Goal: Information Seeking & Learning: Learn about a topic

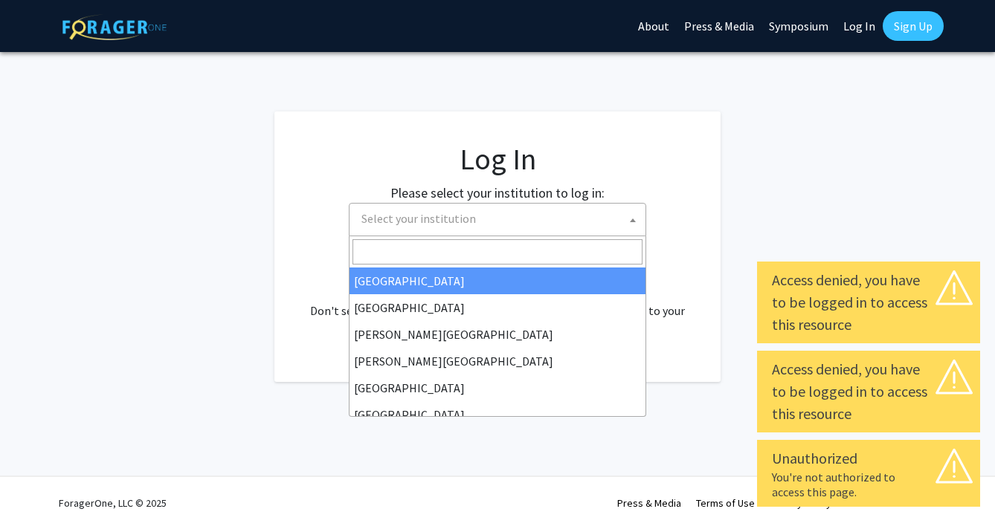
click at [590, 233] on span "Select your institution" at bounding box center [500, 219] width 290 height 30
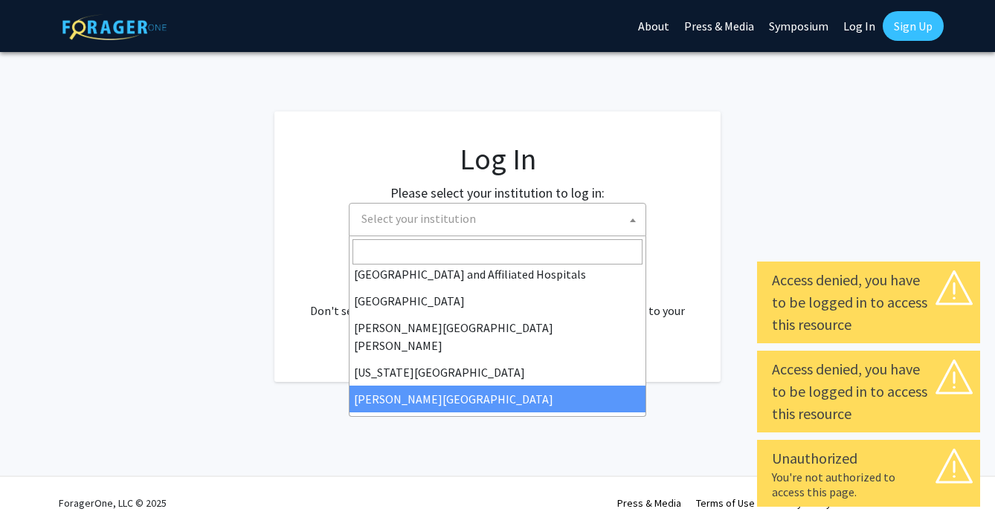
scroll to position [251, 0]
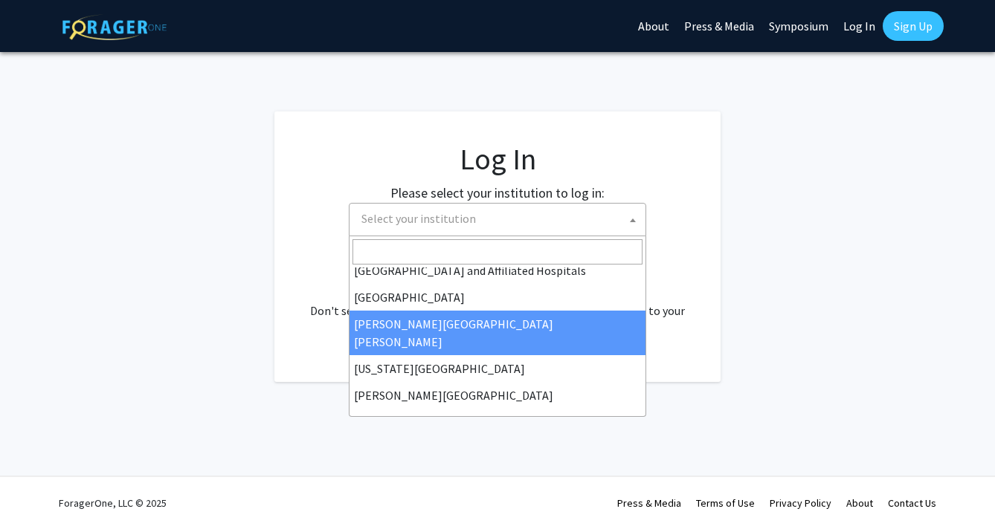
select select "1"
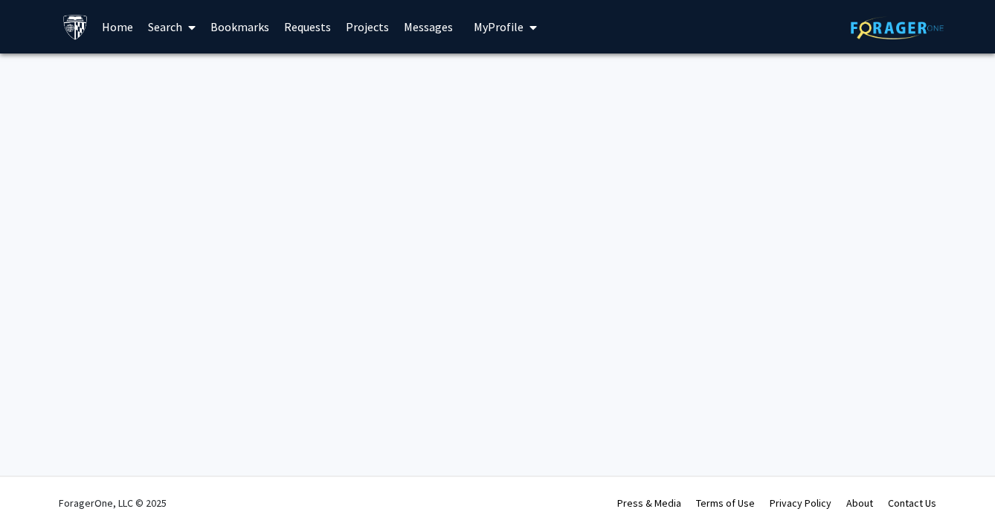
click at [126, 32] on link "Home" at bounding box center [117, 27] width 46 height 52
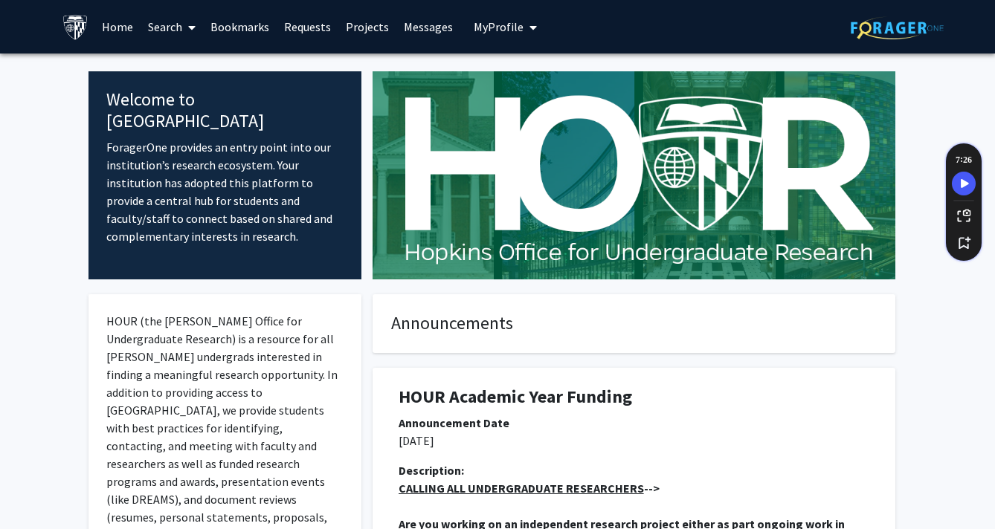
click at [189, 34] on span at bounding box center [188, 27] width 13 height 52
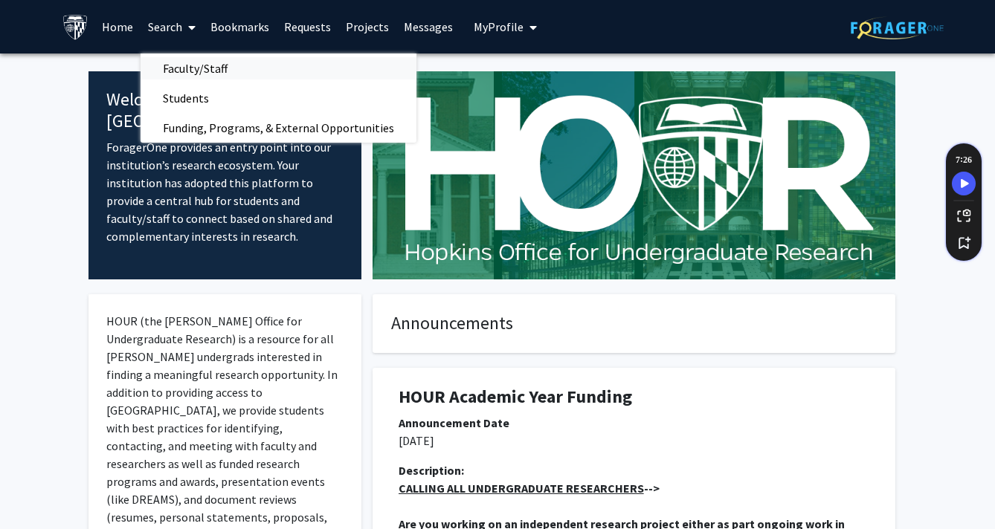
click at [205, 74] on span "Faculty/Staff" at bounding box center [195, 69] width 109 height 30
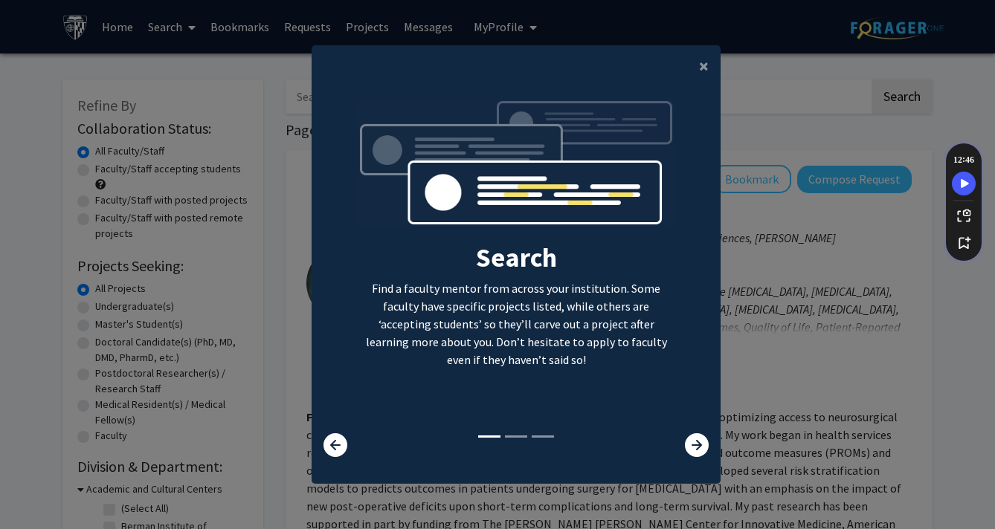
scroll to position [15, 0]
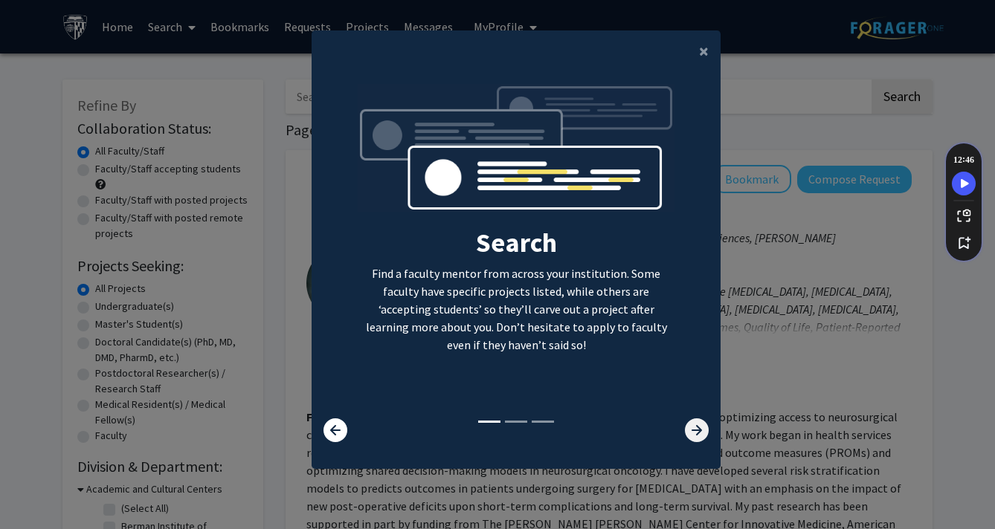
click at [693, 428] on icon at bounding box center [697, 431] width 24 height 24
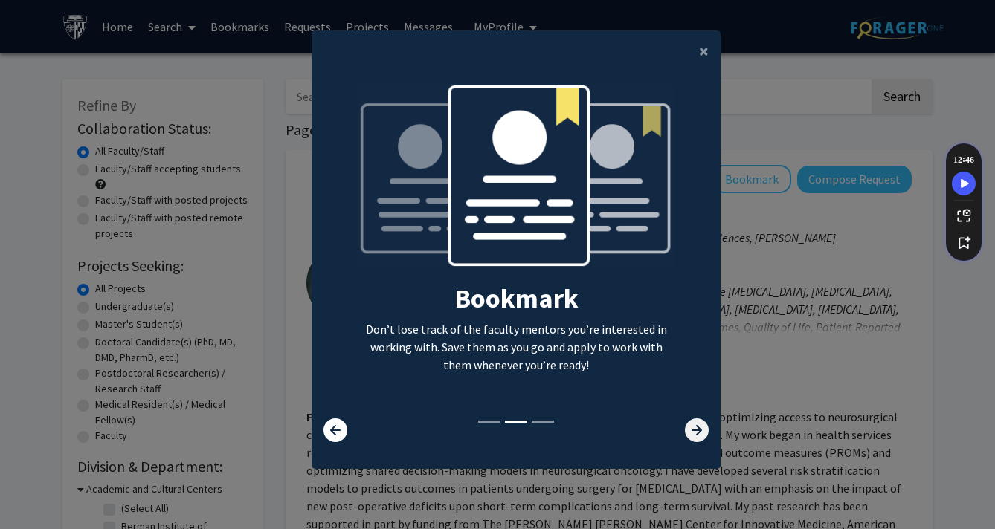
click at [693, 428] on icon at bounding box center [697, 431] width 24 height 24
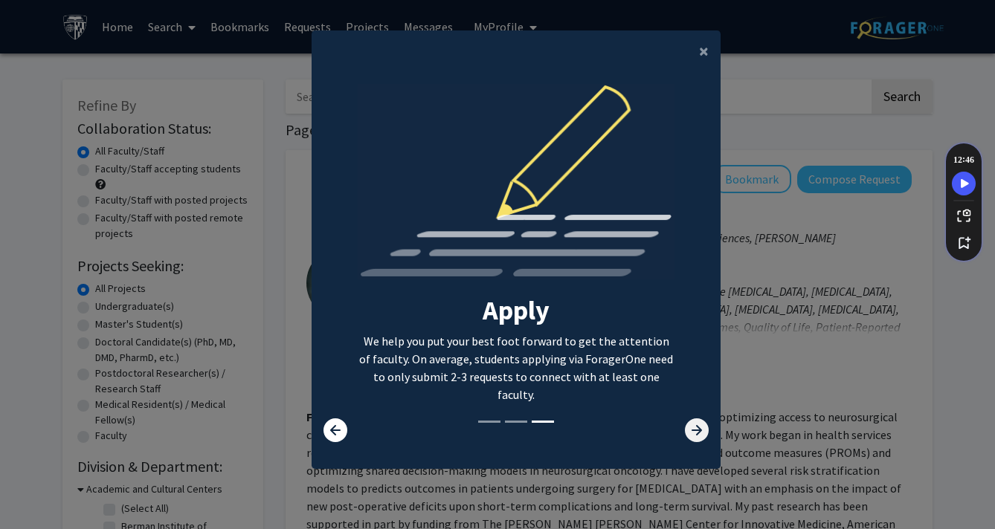
click at [693, 428] on icon at bounding box center [697, 431] width 24 height 24
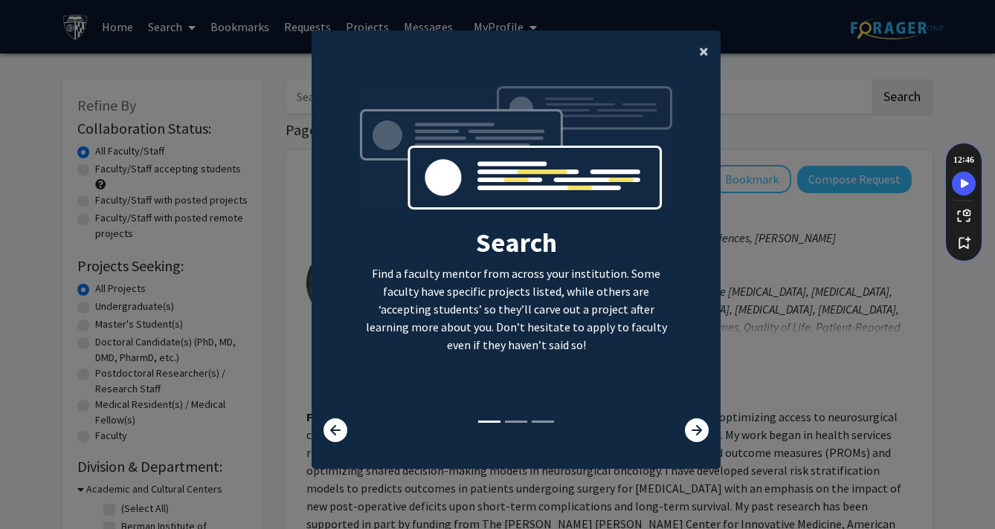
click at [706, 52] on span "×" at bounding box center [704, 50] width 10 height 23
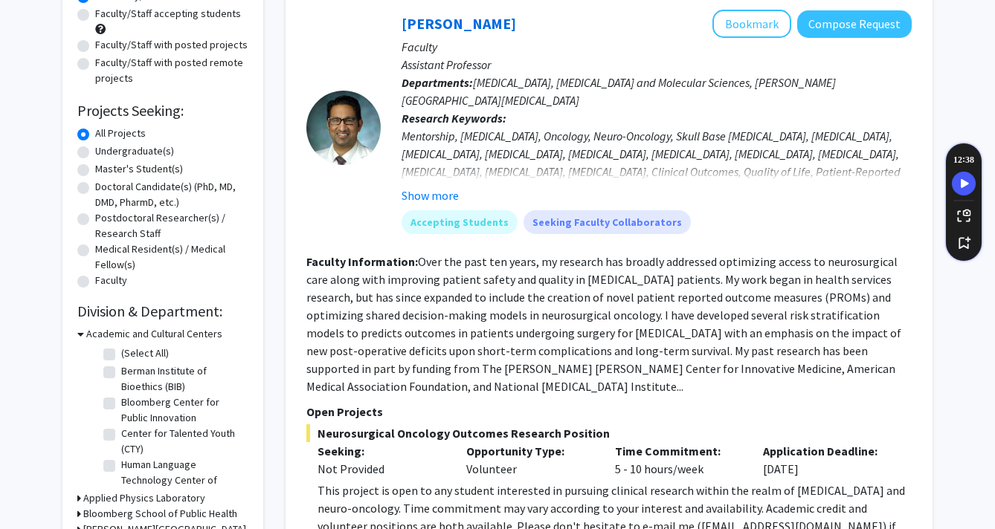
scroll to position [0, 0]
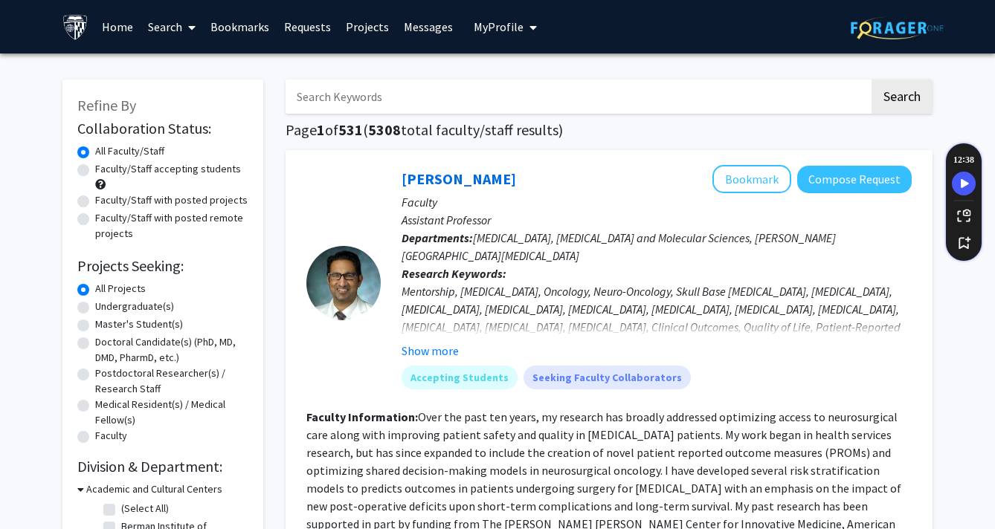
click at [523, 16] on span "My profile dropdown to access profile and logout" at bounding box center [529, 27] width 13 height 52
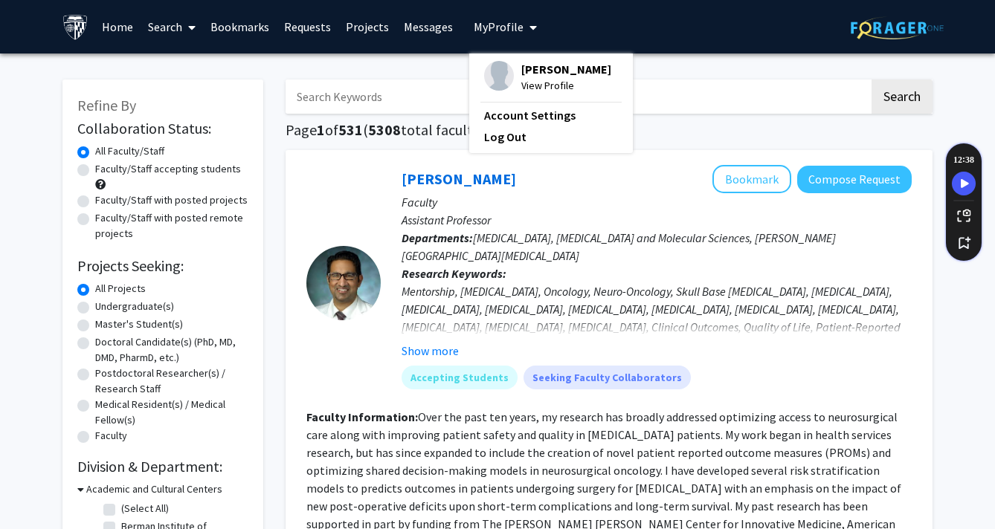
click at [524, 77] on span "[PERSON_NAME]" at bounding box center [566, 69] width 90 height 16
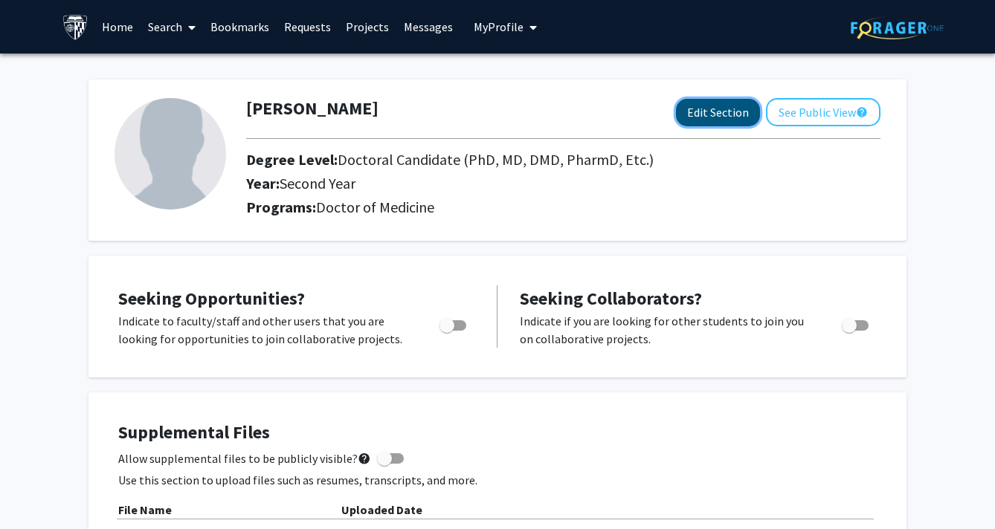
click at [729, 117] on button "Edit Section" at bounding box center [718, 113] width 84 height 28
select select "second_year"
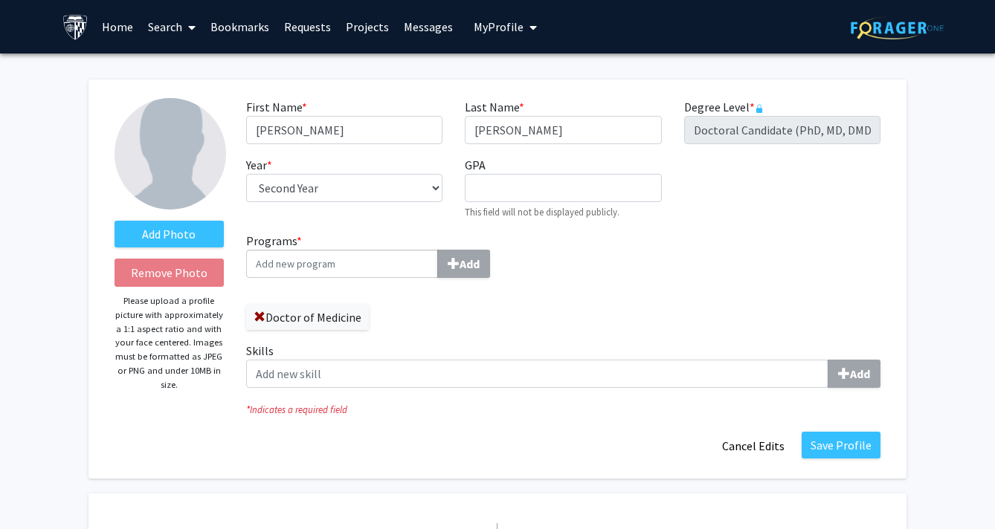
click at [721, 216] on div "First Name * required [PERSON_NAME] Last Name * required [PERSON_NAME] Degree L…" at bounding box center [563, 165] width 657 height 134
click at [196, 29] on icon at bounding box center [191, 28] width 7 height 12
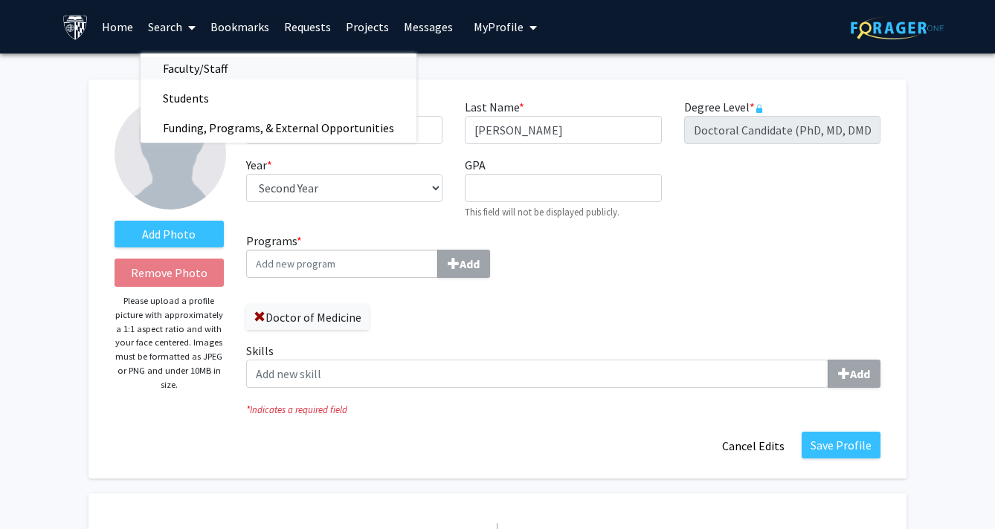
click at [197, 74] on span "Faculty/Staff" at bounding box center [195, 69] width 109 height 30
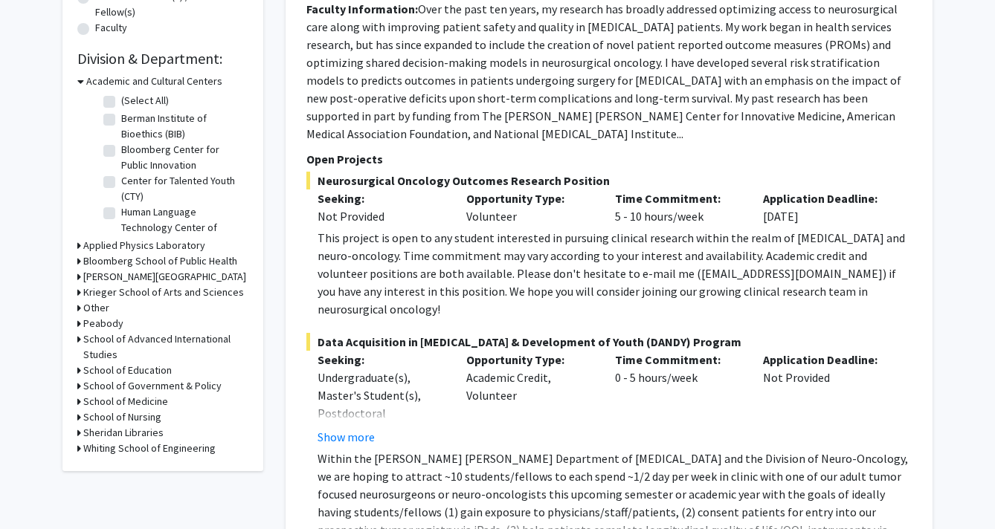
scroll to position [410, 0]
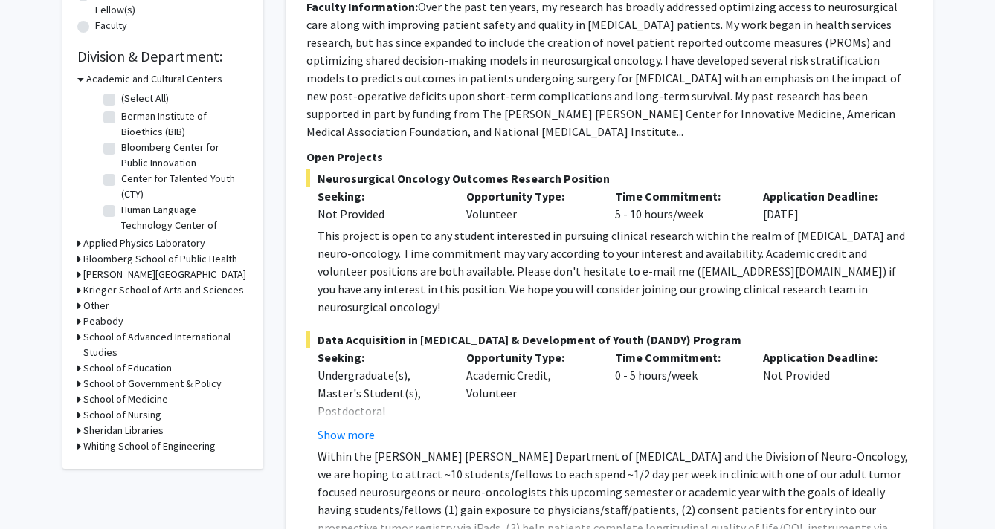
click at [149, 277] on h3 "[PERSON_NAME][GEOGRAPHIC_DATA]" at bounding box center [164, 275] width 163 height 16
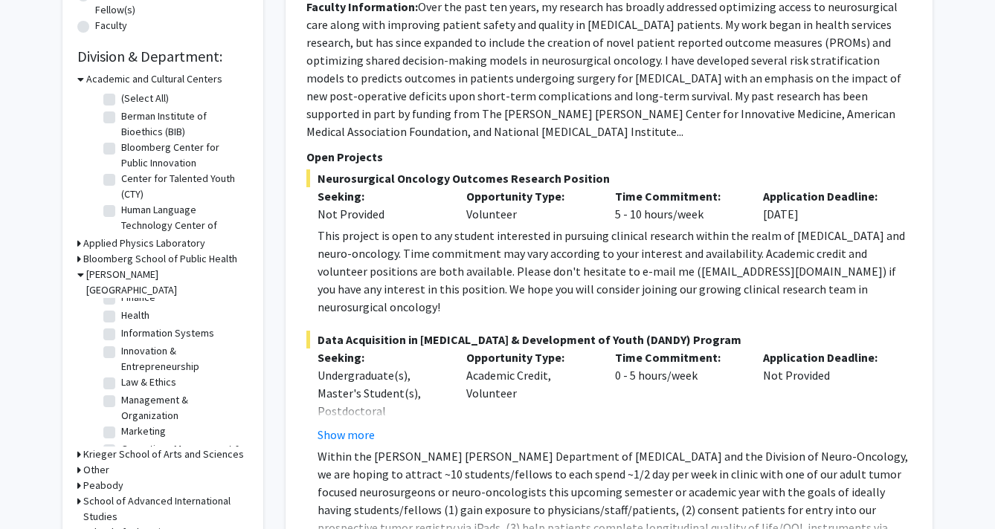
scroll to position [141, 0]
click at [121, 350] on label "Innovation & Entrepreneurship" at bounding box center [182, 365] width 123 height 31
click at [121, 350] on input "Innovation & Entrepreneurship" at bounding box center [126, 355] width 10 height 10
checkbox input "true"
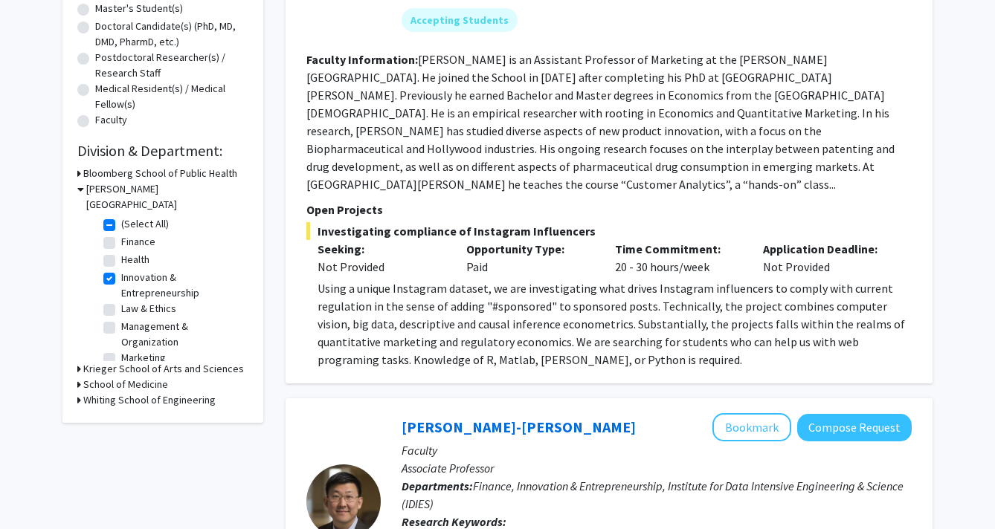
click at [121, 252] on label "Health" at bounding box center [135, 260] width 28 height 16
click at [121, 252] on input "Health" at bounding box center [126, 257] width 10 height 10
checkbox input "true"
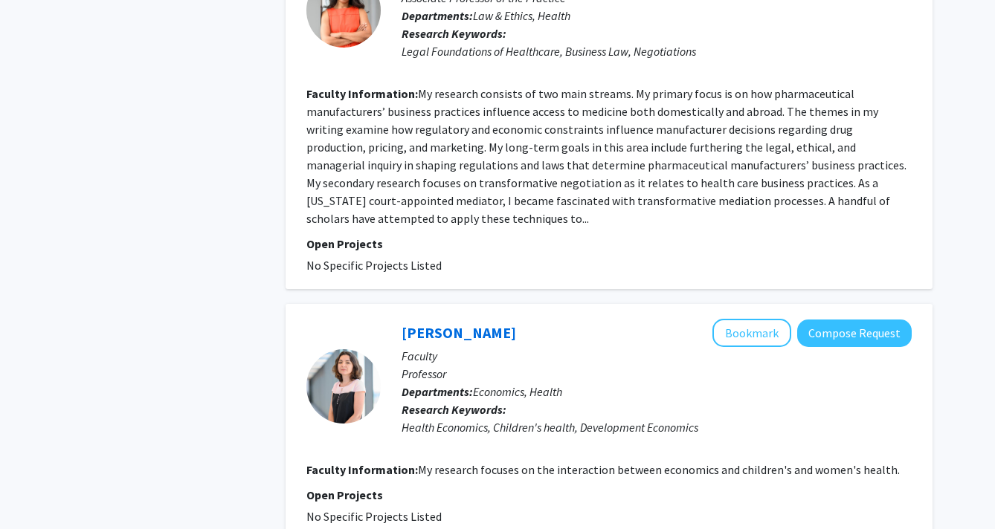
scroll to position [3267, 0]
click at [761, 318] on button "Bookmark" at bounding box center [751, 332] width 79 height 28
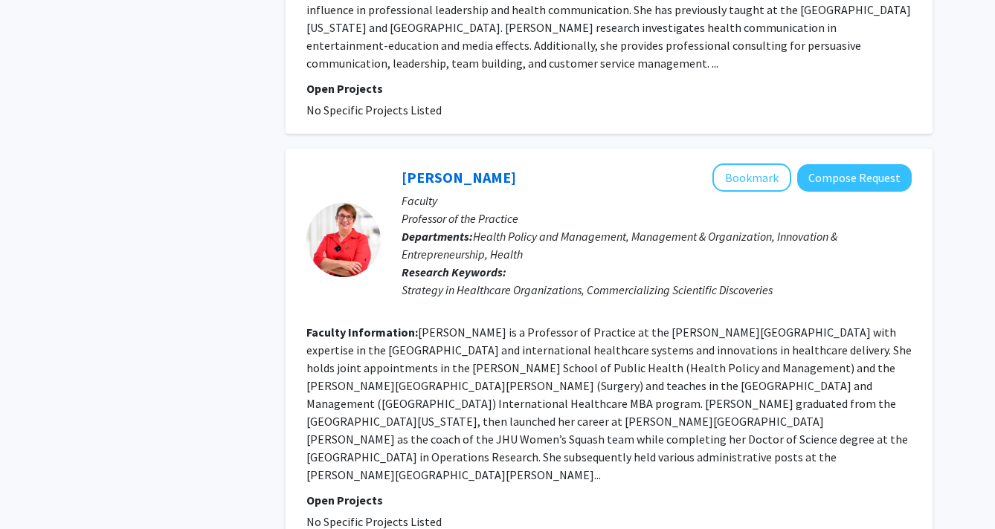
scroll to position [3372, 0]
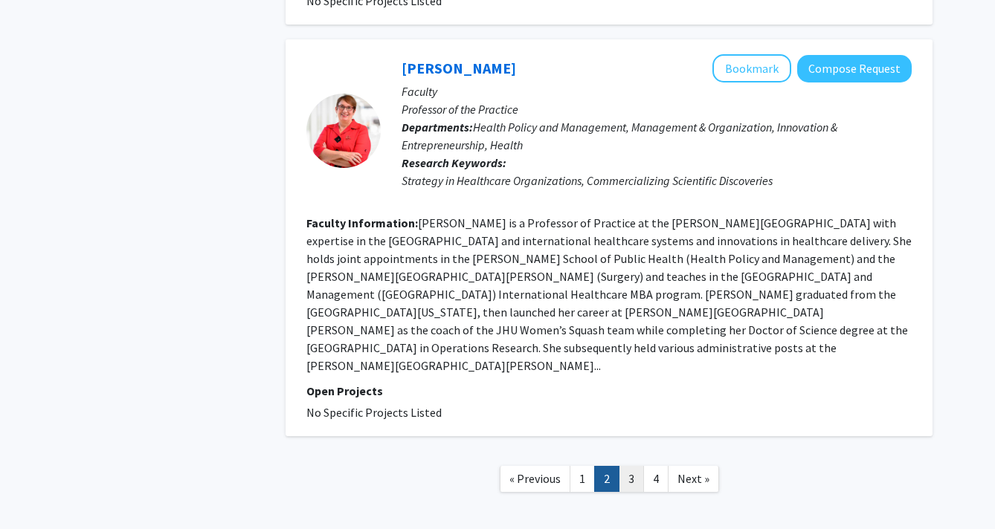
click at [632, 466] on link "3" at bounding box center [631, 479] width 25 height 26
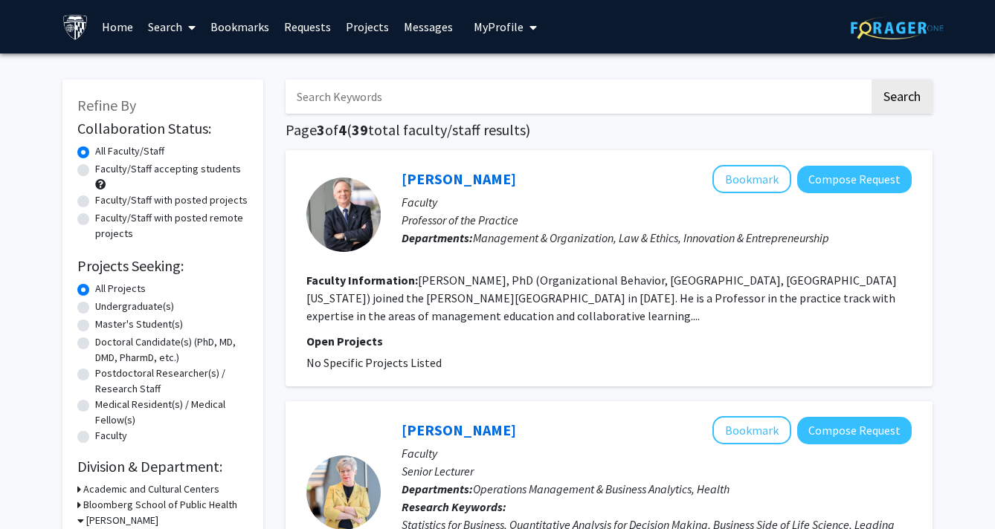
click at [95, 201] on label "Faculty/Staff with posted projects" at bounding box center [171, 201] width 152 height 16
click at [95, 201] on input "Faculty/Staff with posted projects" at bounding box center [100, 198] width 10 height 10
radio input "true"
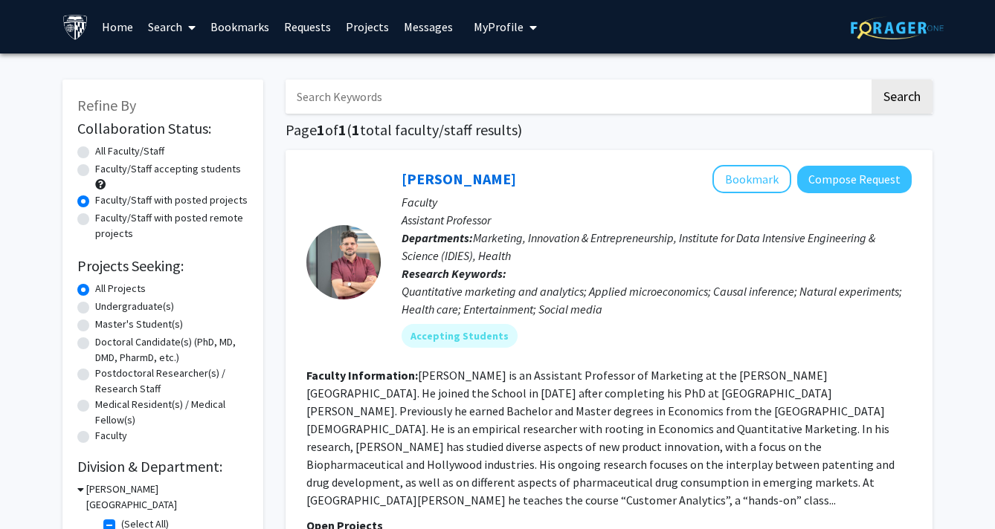
click at [181, 222] on label "Faculty/Staff with posted remote projects" at bounding box center [171, 225] width 153 height 31
click at [105, 220] on input "Faculty/Staff with posted remote projects" at bounding box center [100, 215] width 10 height 10
radio input "true"
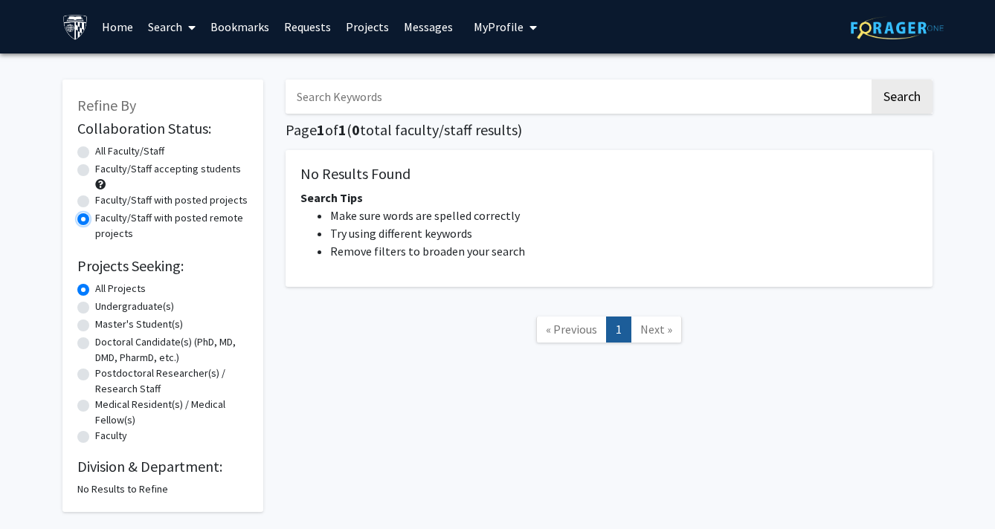
scroll to position [61, 0]
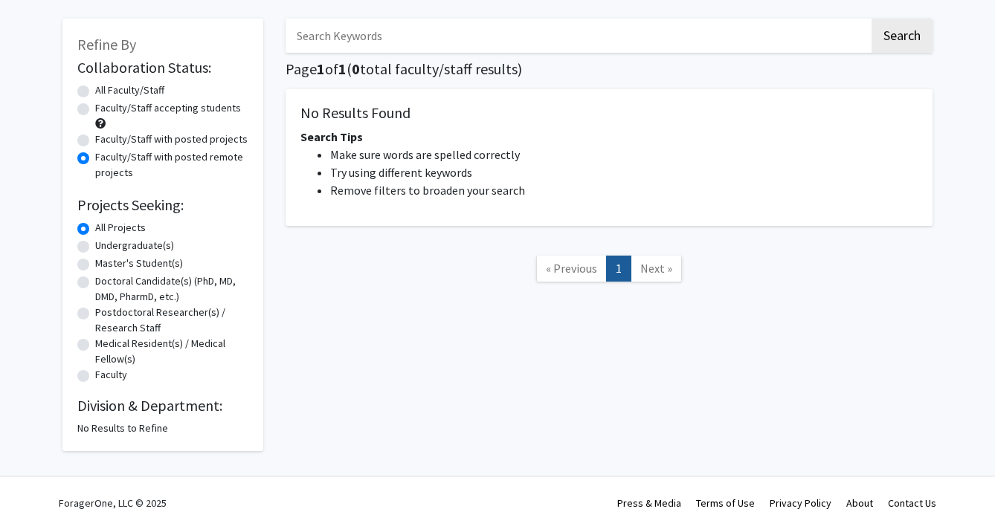
click at [134, 224] on label "All Projects" at bounding box center [120, 228] width 51 height 16
click at [105, 224] on input "All Projects" at bounding box center [100, 225] width 10 height 10
click at [128, 84] on label "All Faculty/Staff" at bounding box center [129, 91] width 69 height 16
click at [105, 84] on input "All Faculty/Staff" at bounding box center [100, 88] width 10 height 10
radio input "true"
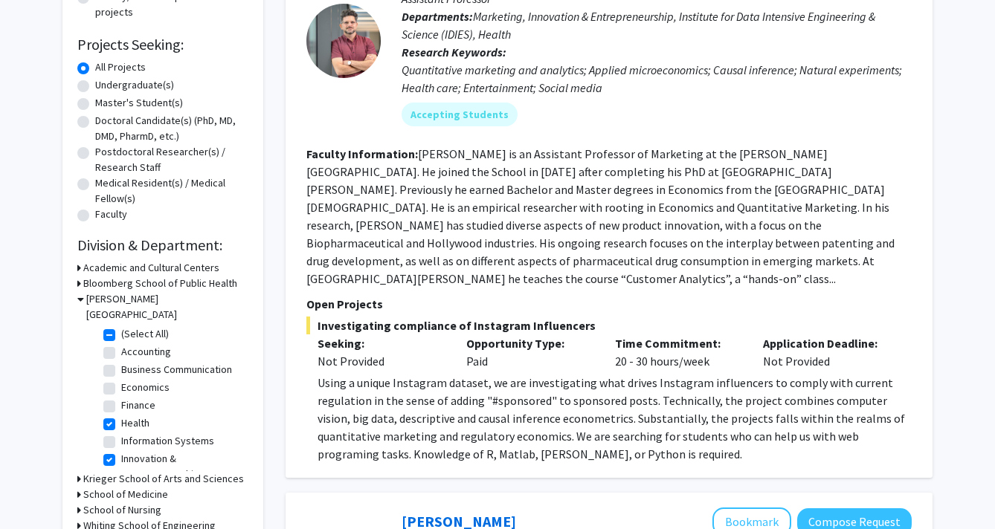
scroll to position [221, 0]
click at [121, 327] on label "(Select All)" at bounding box center [145, 335] width 48 height 16
click at [121, 327] on input "(Select All)" at bounding box center [126, 332] width 10 height 10
checkbox input "false"
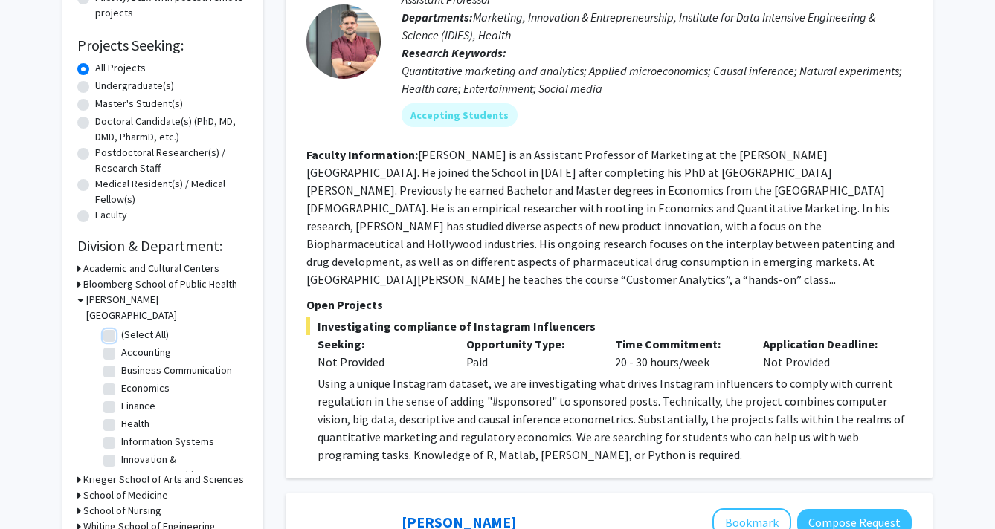
checkbox input "false"
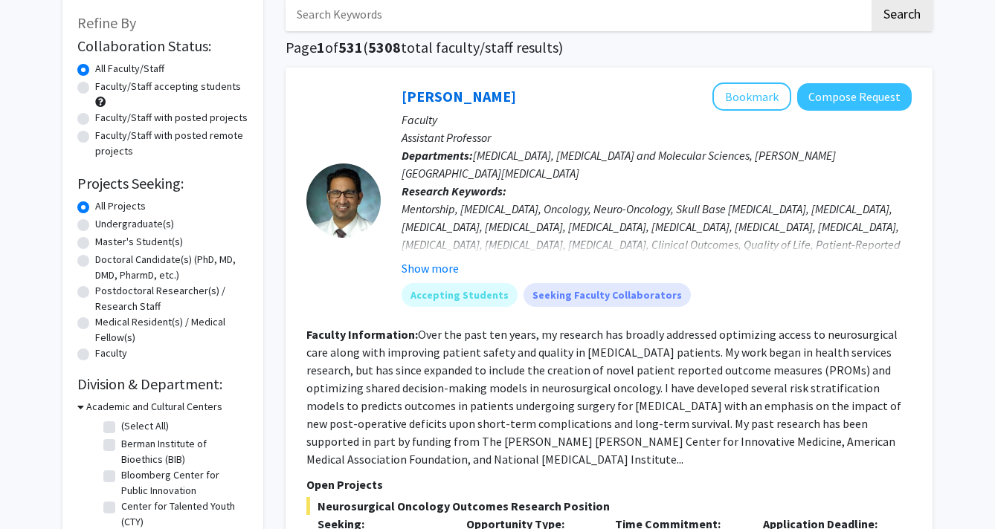
scroll to position [81, 0]
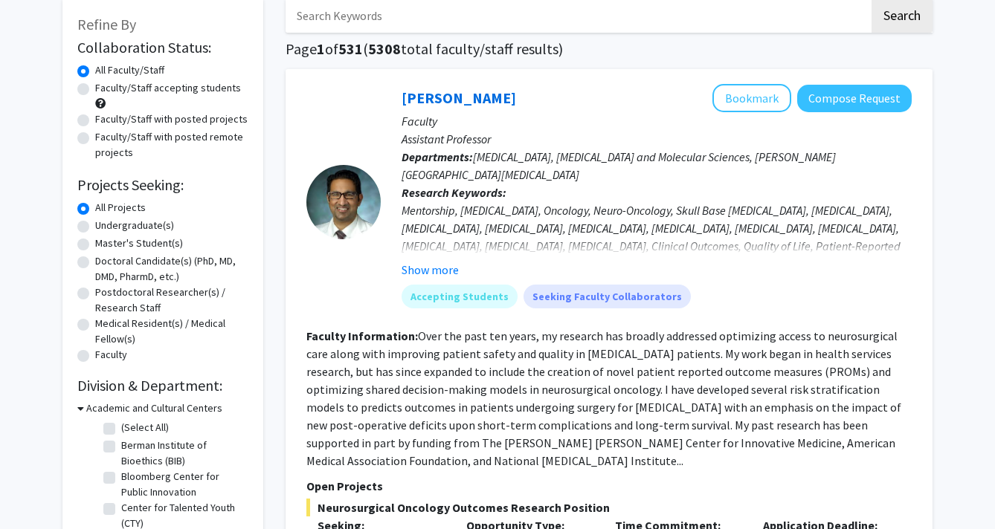
click at [95, 144] on label "Faculty/Staff with posted remote projects" at bounding box center [171, 144] width 153 height 31
click at [95, 139] on input "Faculty/Staff with posted remote projects" at bounding box center [100, 134] width 10 height 10
radio input "true"
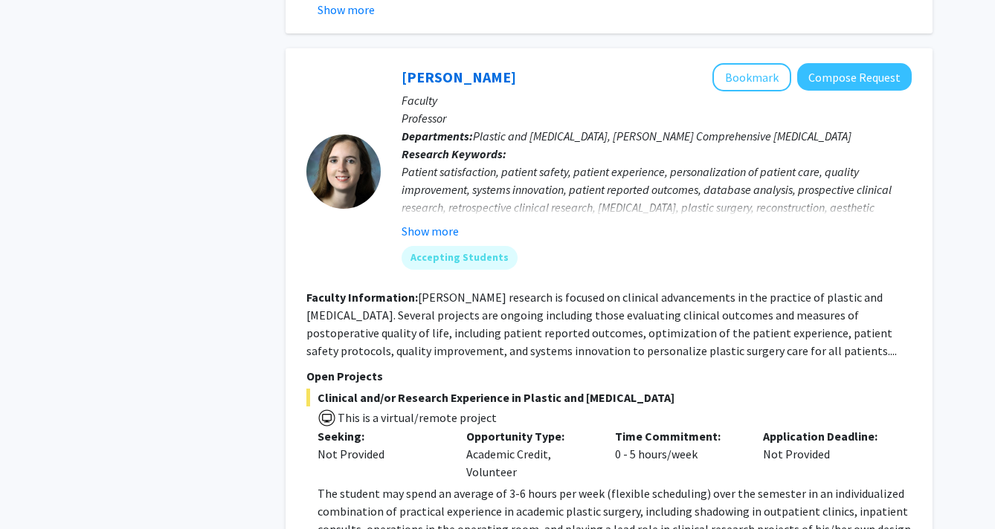
scroll to position [756, 0]
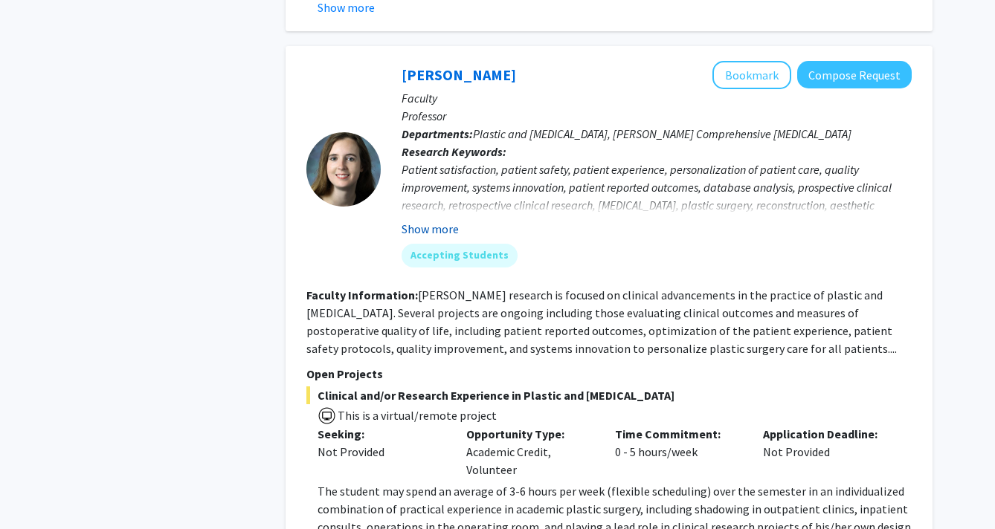
click at [442, 220] on button "Show more" at bounding box center [430, 229] width 57 height 18
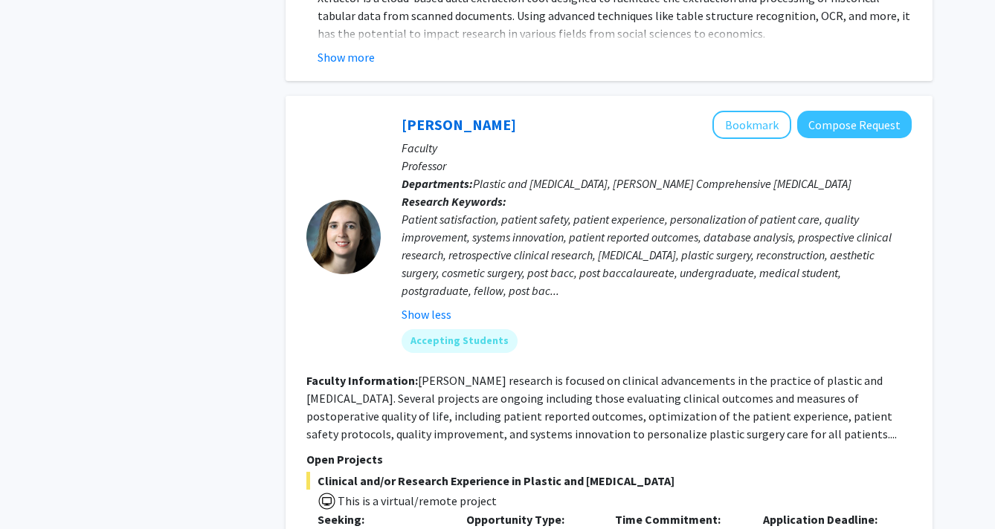
scroll to position [706, 0]
click at [753, 110] on button "Bookmark" at bounding box center [751, 124] width 79 height 28
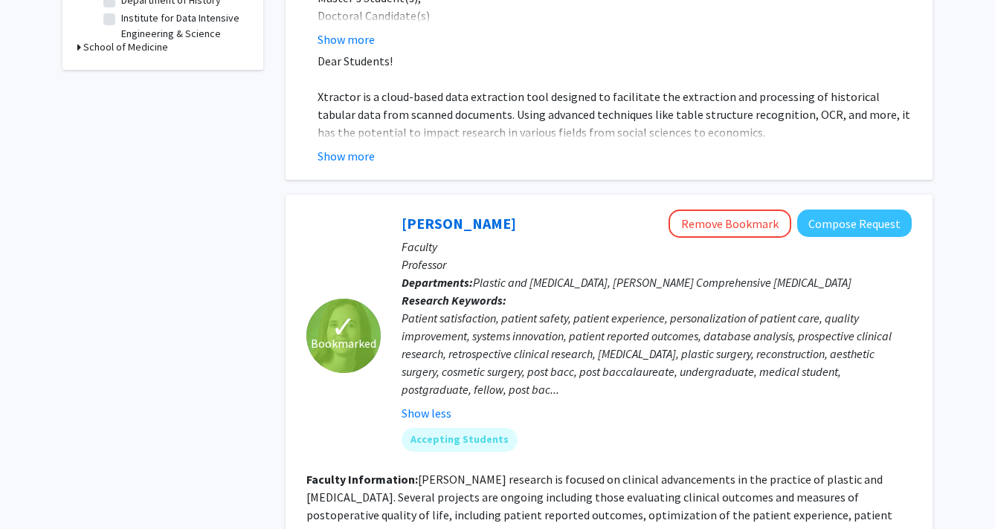
scroll to position [608, 0]
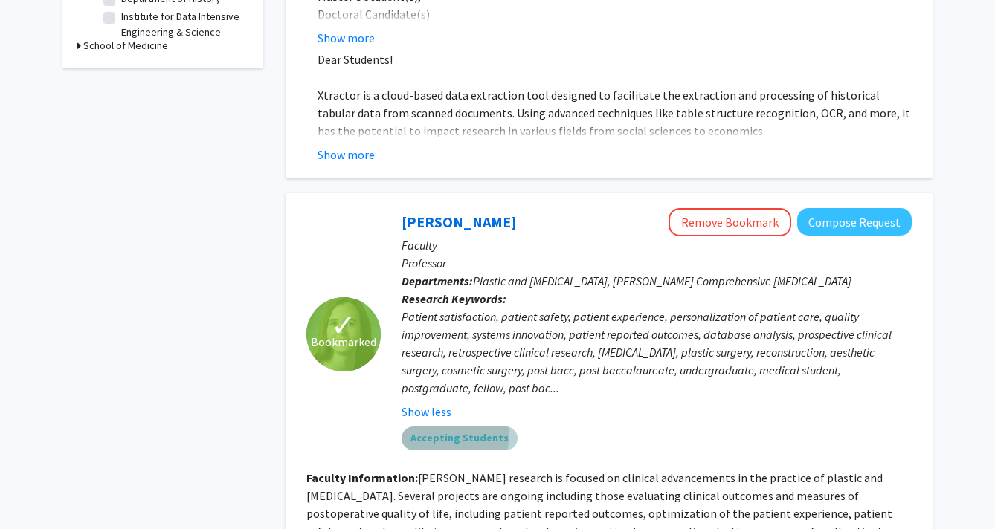
click at [447, 427] on mat-chip "Accepting Students" at bounding box center [460, 439] width 116 height 24
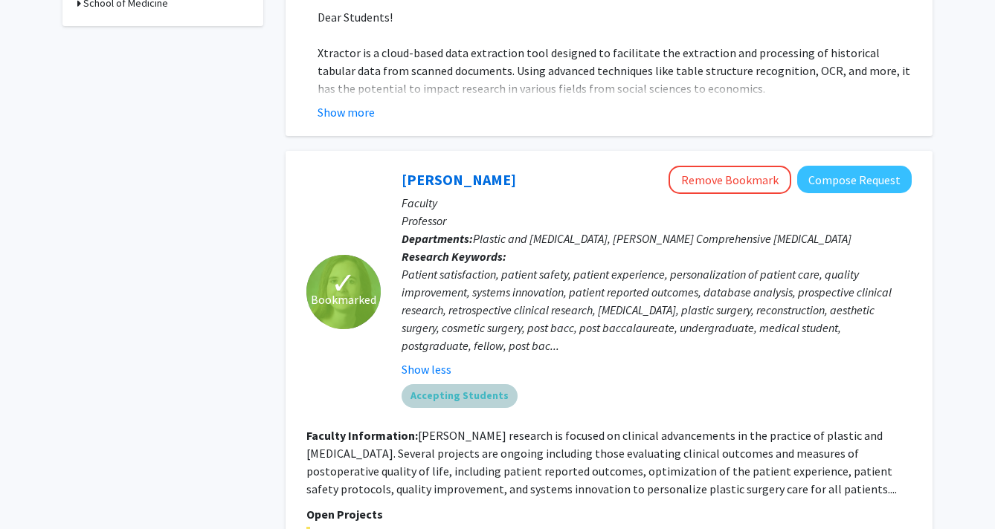
scroll to position [653, 0]
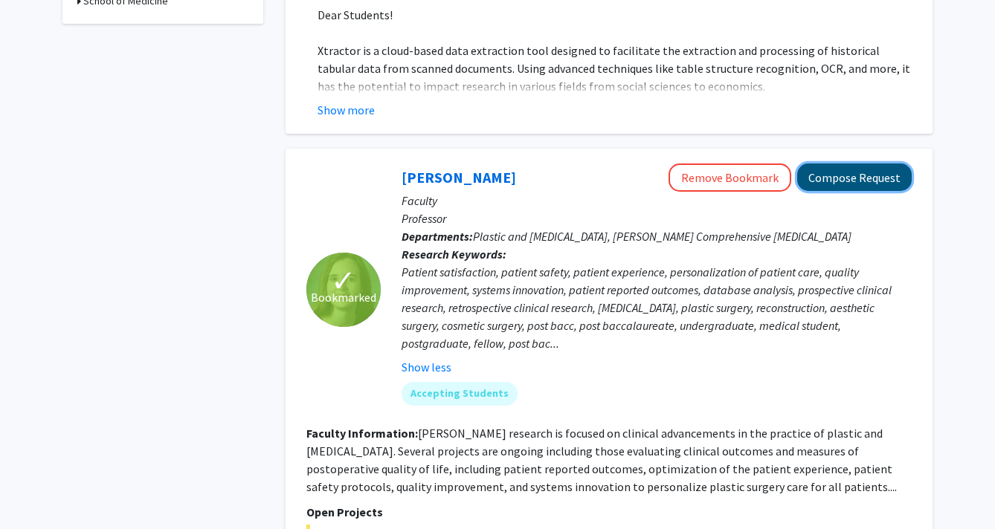
click at [848, 164] on button "Compose Request" at bounding box center [854, 178] width 115 height 28
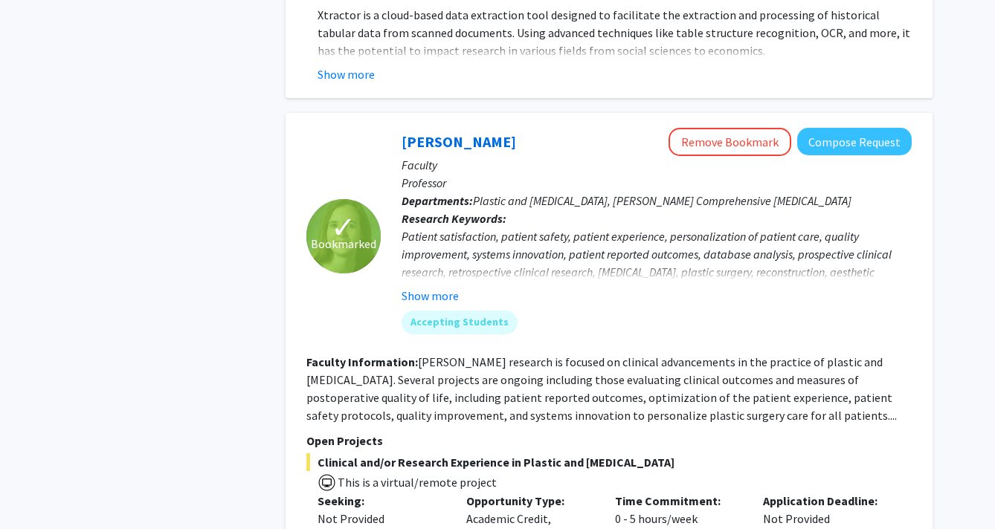
scroll to position [696, 0]
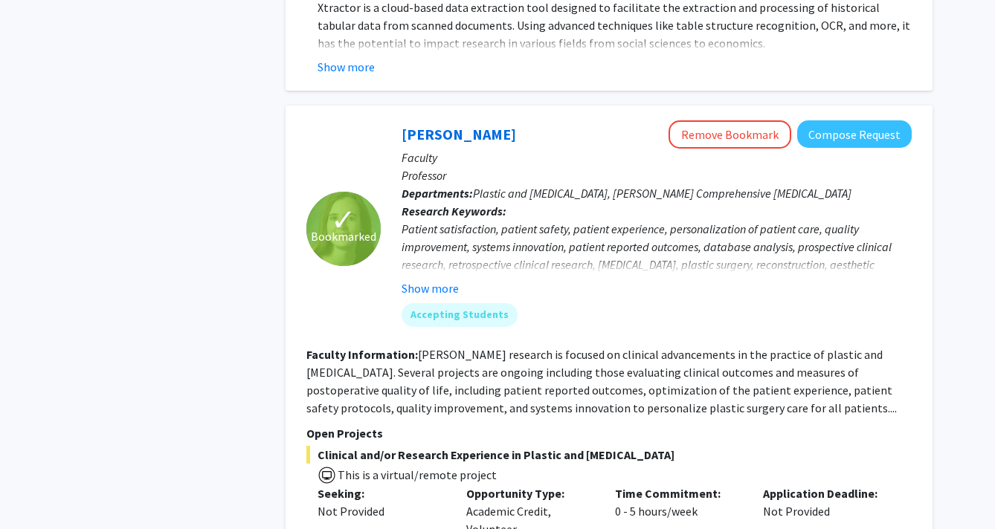
click at [403, 383] on fg-search-faculty "✓ Bookmarked [PERSON_NAME] Remove Bookmark Compose Request Faculty Professor De…" at bounding box center [608, 367] width 605 height 494
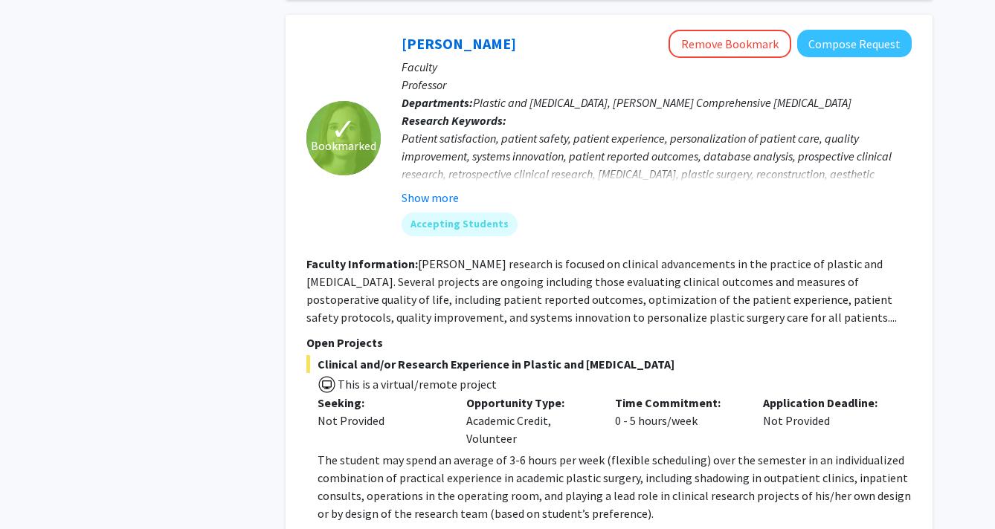
scroll to position [788, 0]
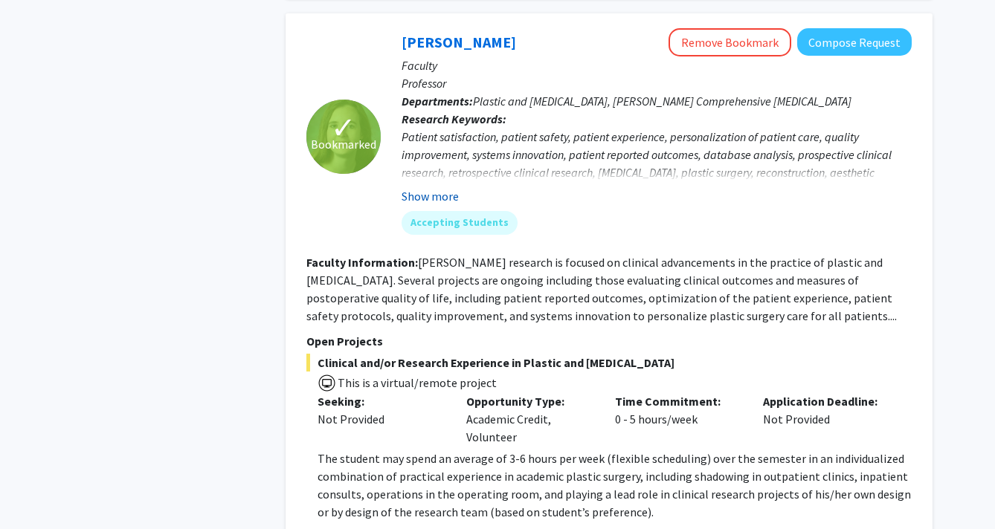
click at [437, 187] on button "Show more" at bounding box center [430, 196] width 57 height 18
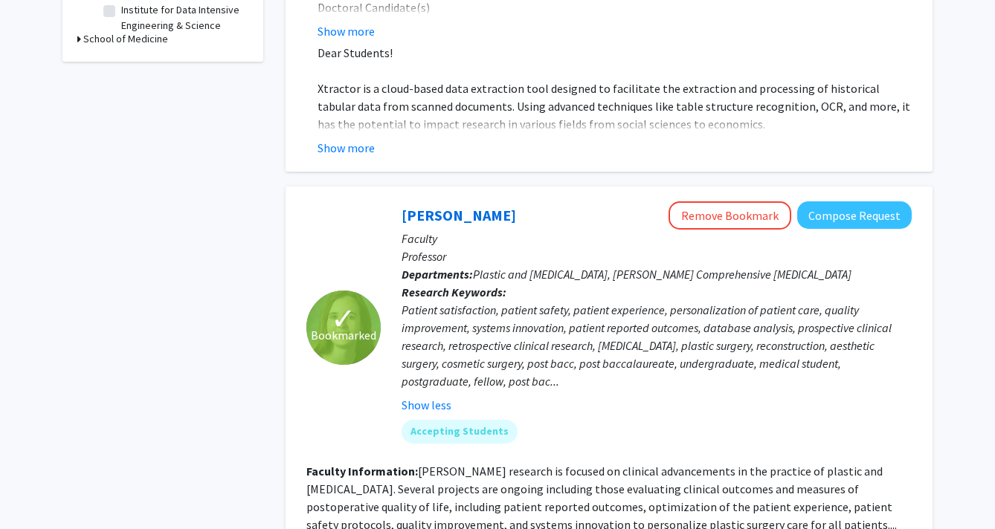
scroll to position [612, 0]
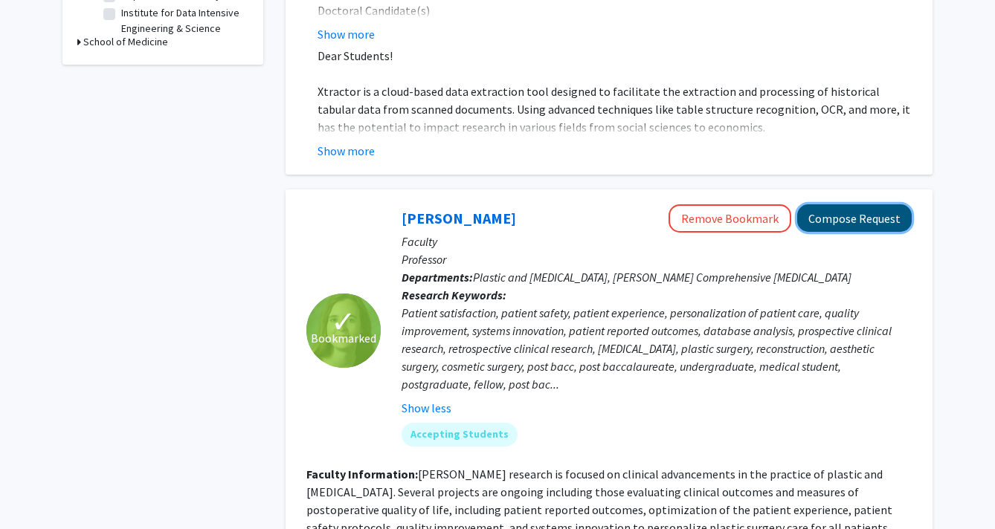
click at [849, 204] on button "Compose Request" at bounding box center [854, 218] width 115 height 28
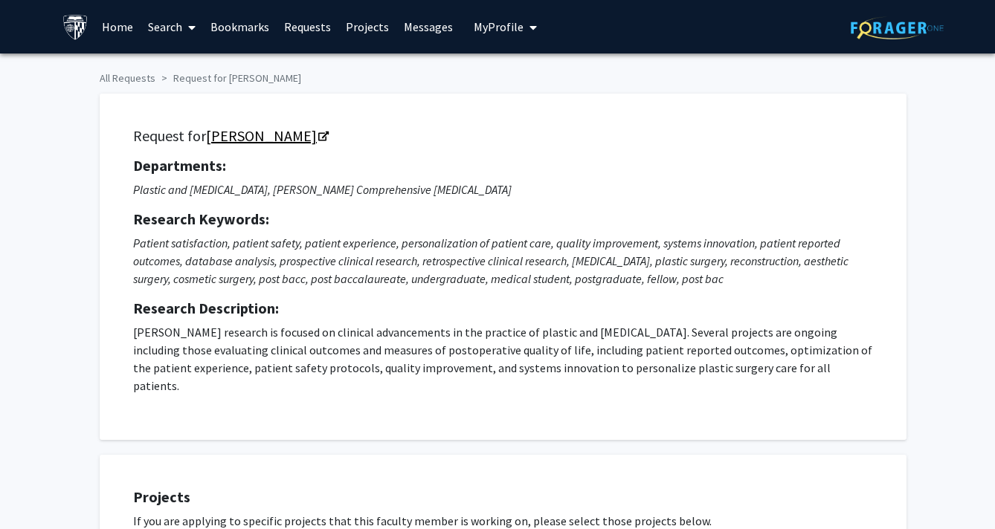
click at [326, 138] on icon "Opens in a new tab" at bounding box center [323, 137] width 10 height 10
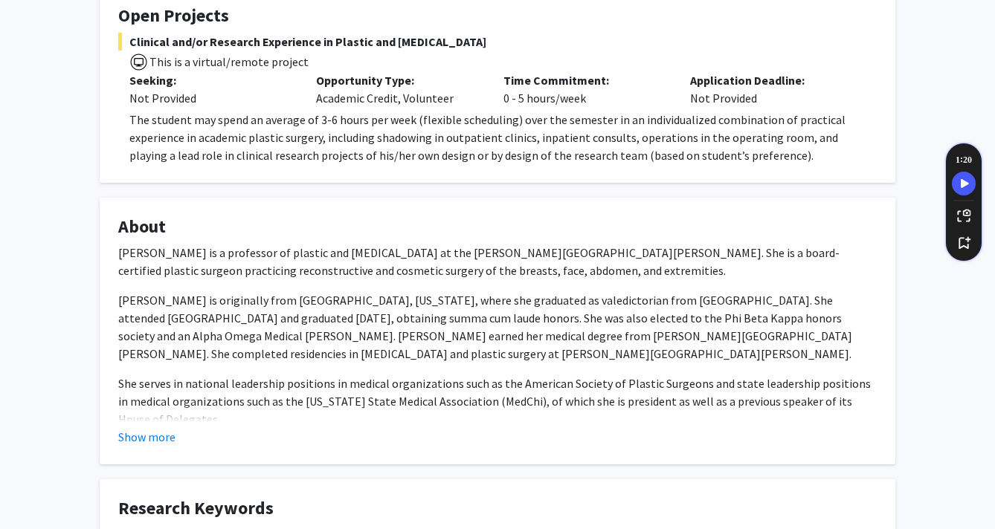
scroll to position [400, 0]
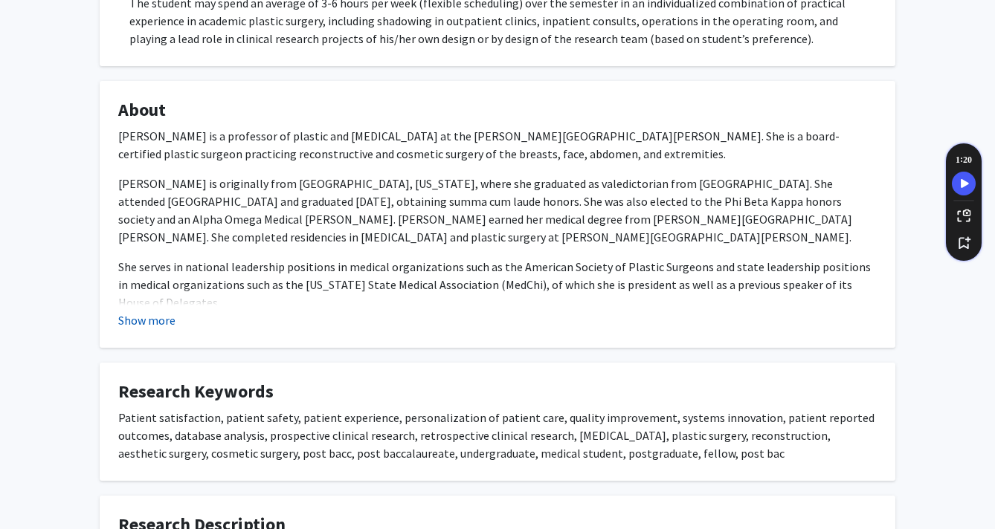
click at [167, 321] on button "Show more" at bounding box center [146, 321] width 57 height 18
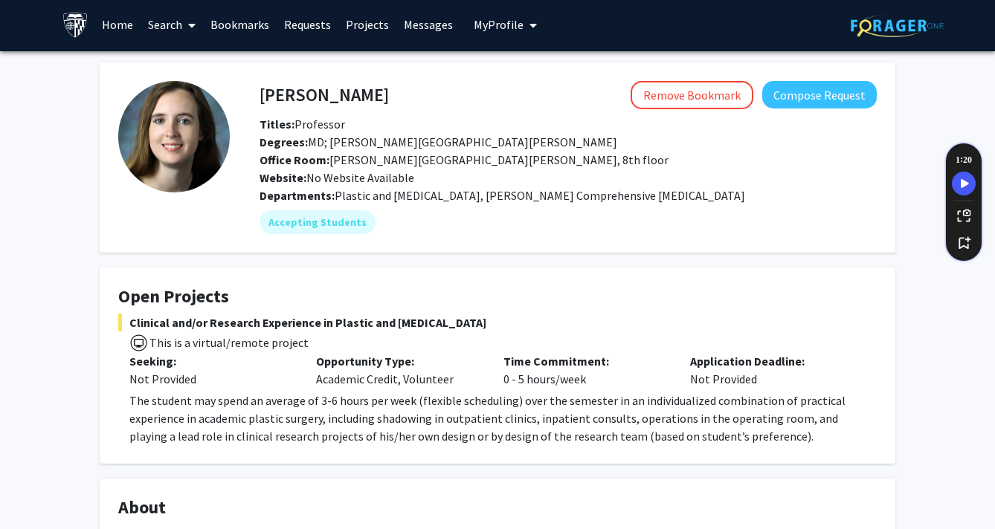
scroll to position [0, 0]
